Goal: Information Seeking & Learning: Understand process/instructions

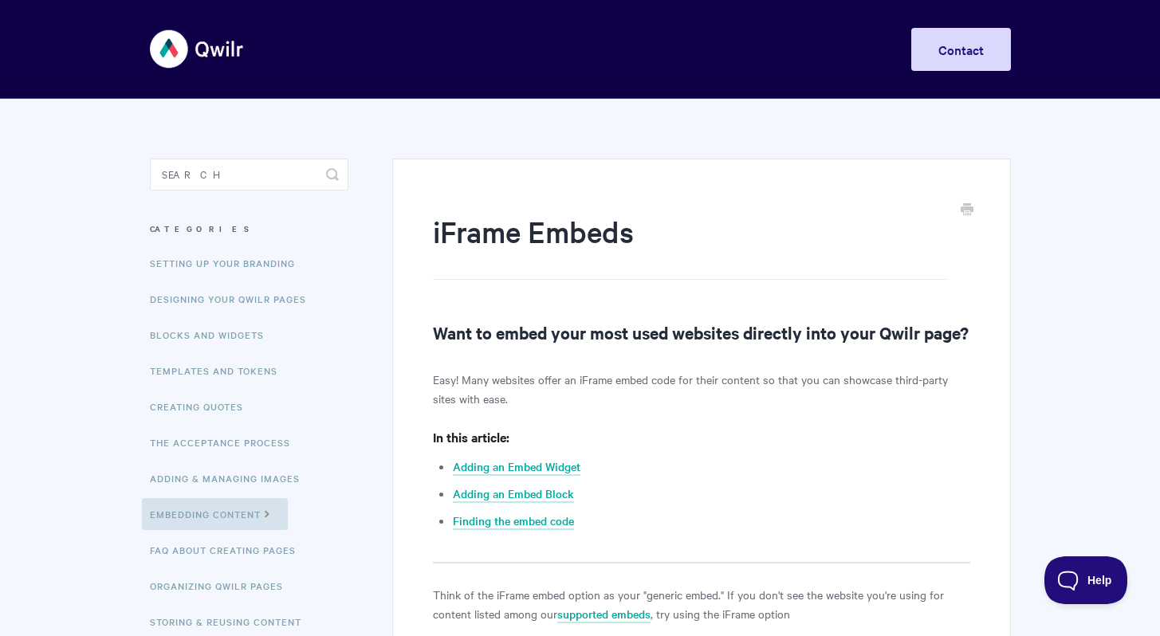
click at [179, 53] on img at bounding box center [197, 49] width 95 height 60
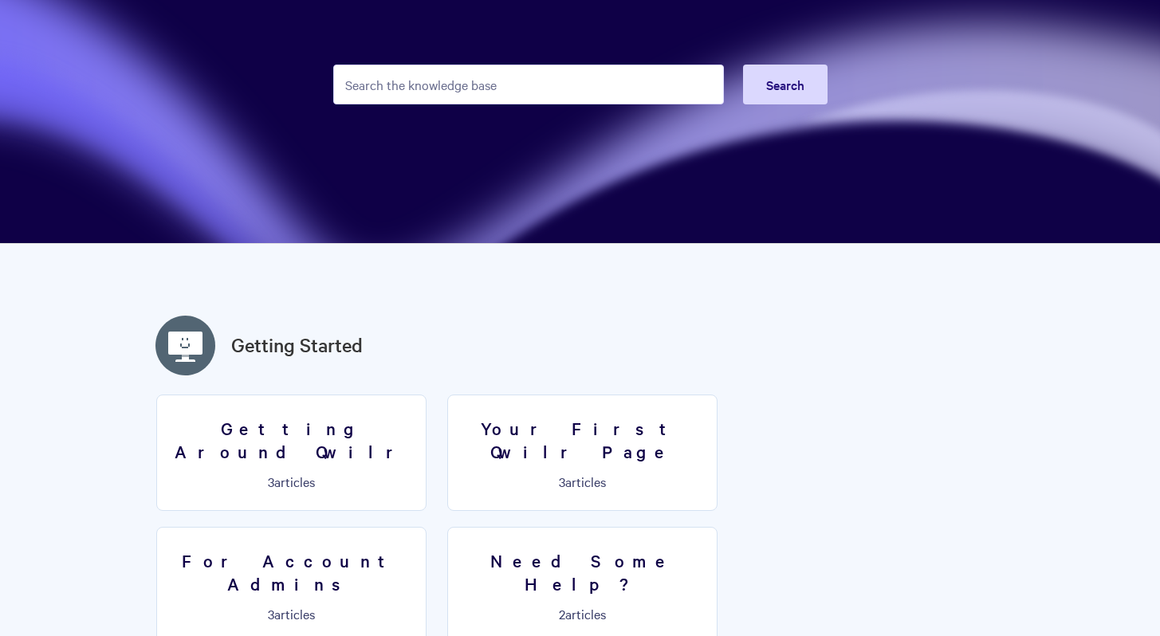
scroll to position [161, 0]
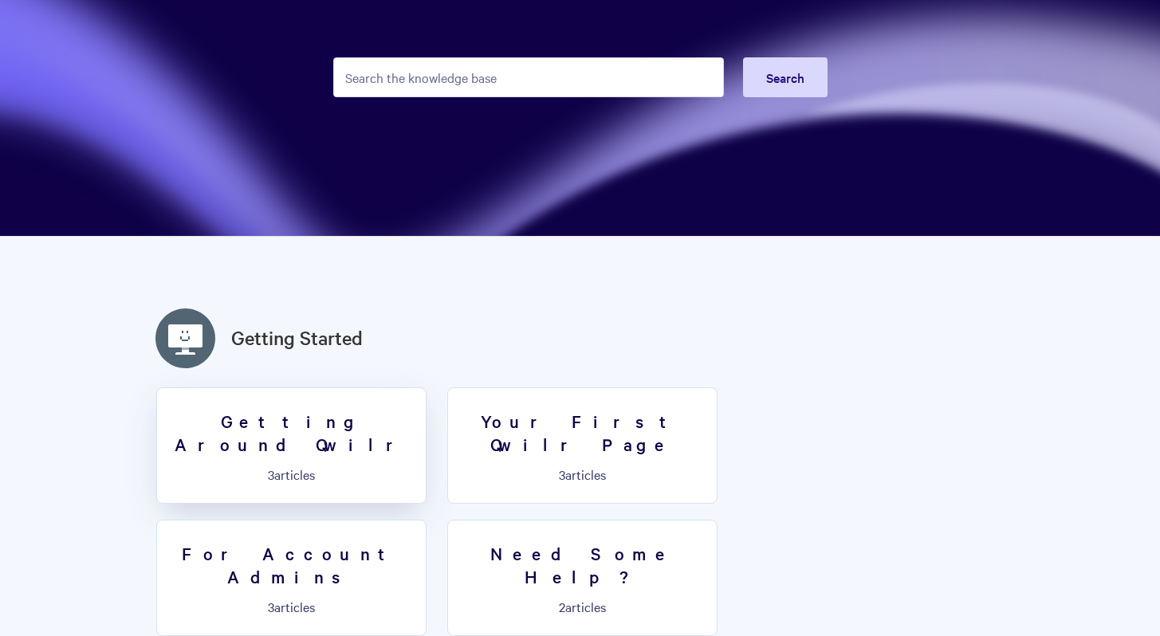
click at [304, 439] on link "Getting Around Qwilr 3 articles" at bounding box center [291, 445] width 270 height 116
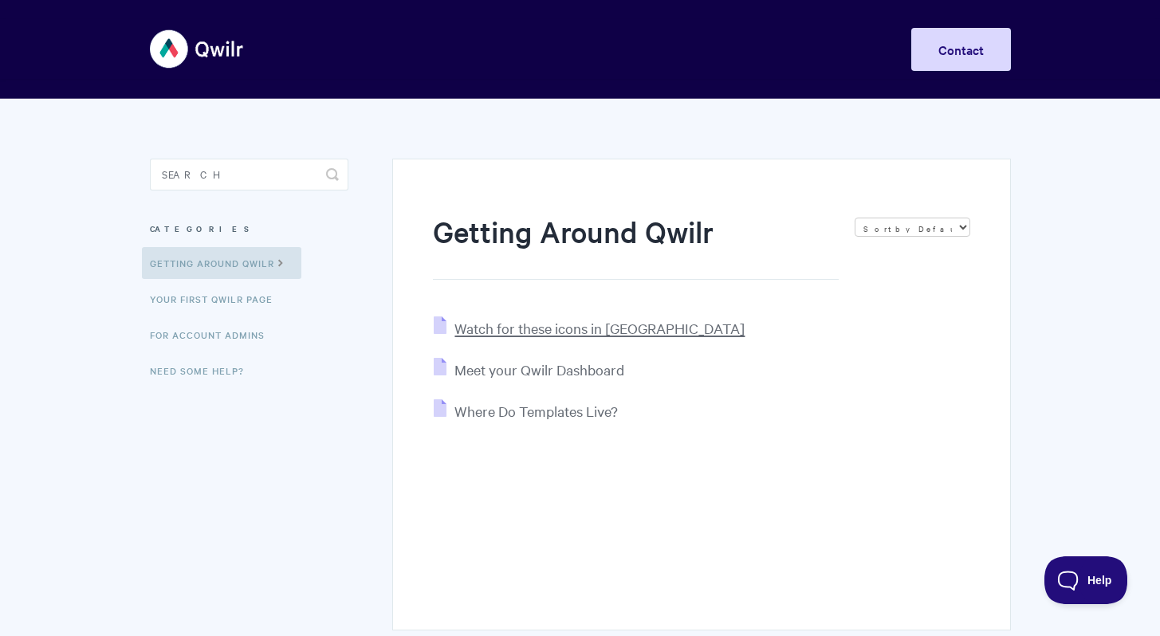
click at [568, 329] on span "Watch for these icons in [GEOGRAPHIC_DATA]" at bounding box center [599, 328] width 290 height 18
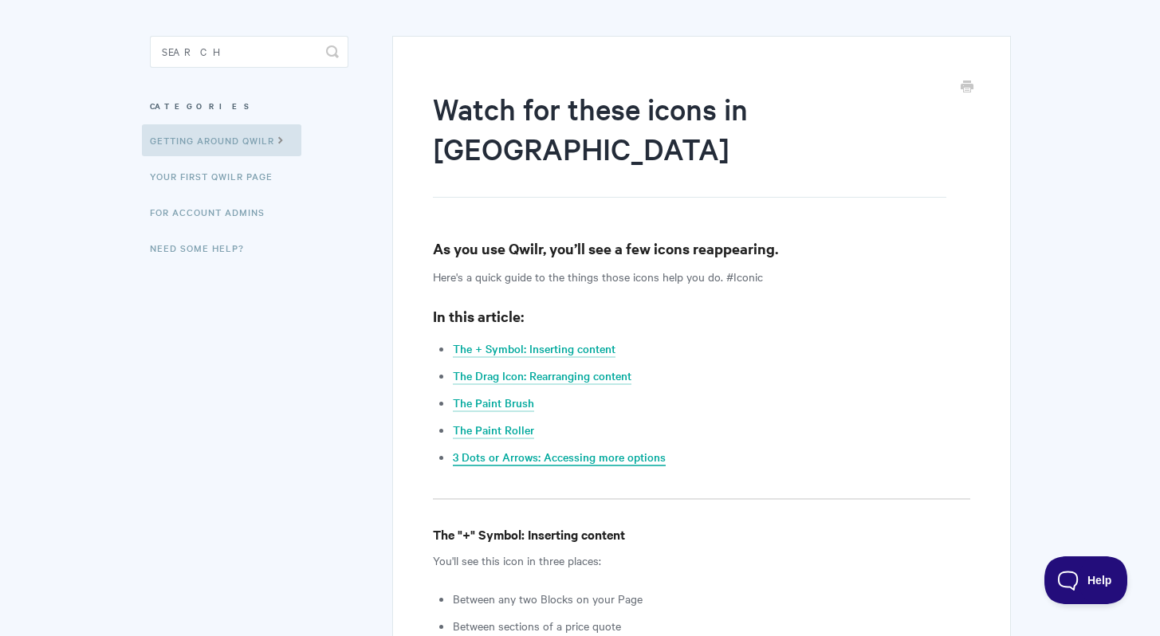
click at [540, 449] on link "3 Dots or Arrows: Accessing more options" at bounding box center [559, 458] width 213 height 18
